Goal: Use online tool/utility: Use online tool/utility

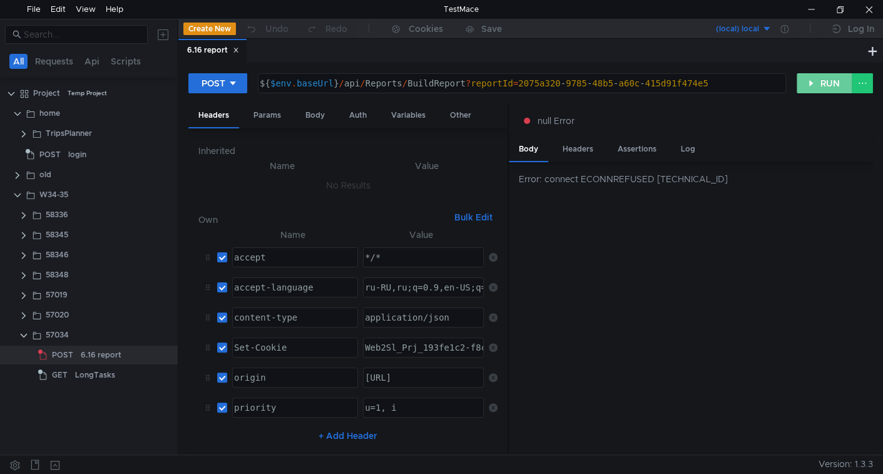
click at [822, 83] on button "RUN" at bounding box center [824, 83] width 56 height 20
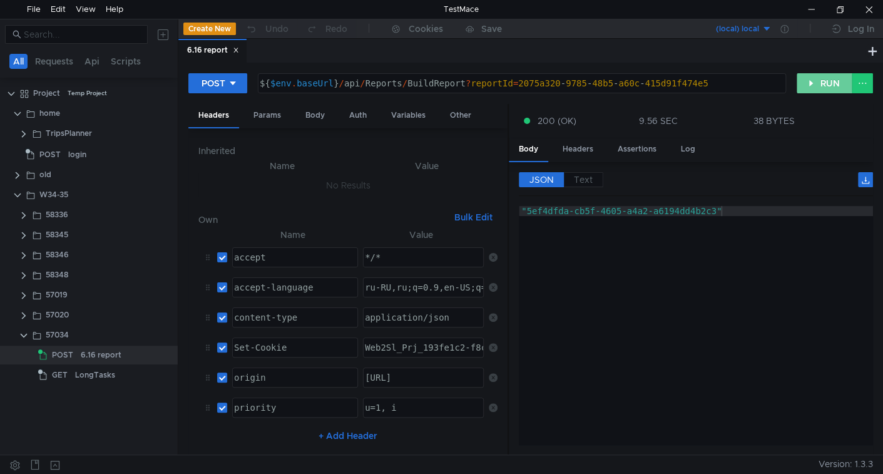
click at [815, 84] on button "RUN" at bounding box center [824, 83] width 56 height 20
drag, startPoint x: 828, startPoint y: 74, endPoint x: 823, endPoint y: 86, distance: 13.5
click at [828, 74] on button "RUN" at bounding box center [824, 83] width 56 height 20
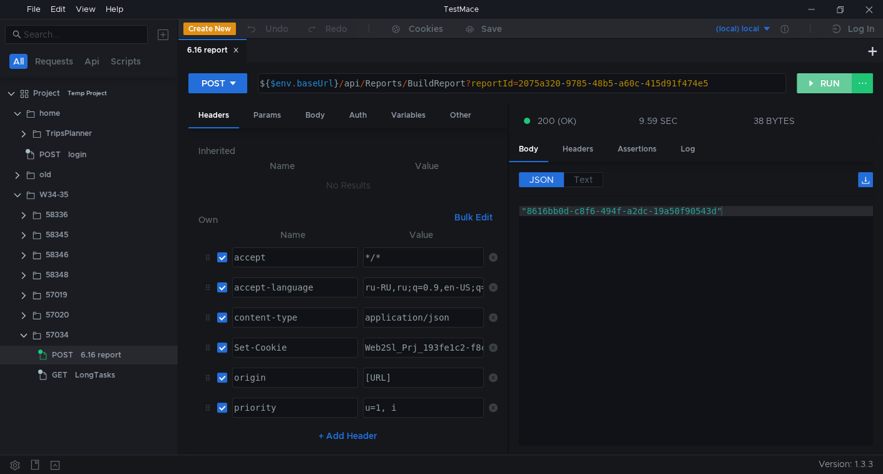
click at [820, 83] on button "RUN" at bounding box center [824, 83] width 56 height 20
